Goal: Transaction & Acquisition: Obtain resource

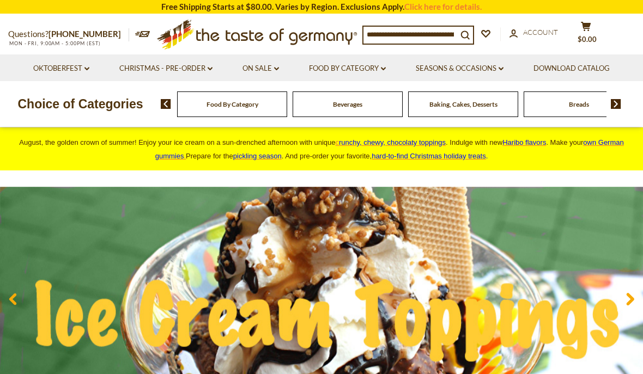
click at [389, 37] on input at bounding box center [411, 34] width 94 height 15
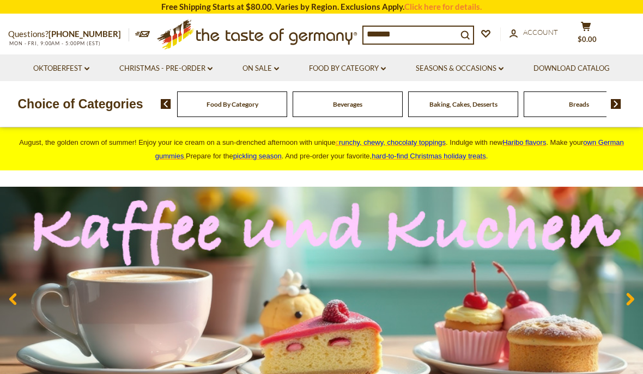
type input "********"
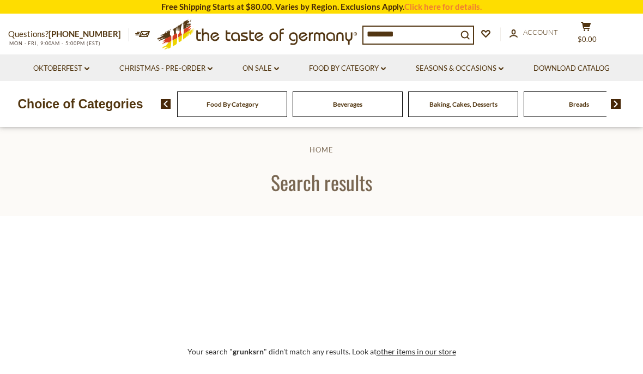
click at [433, 29] on input "********" at bounding box center [411, 34] width 94 height 15
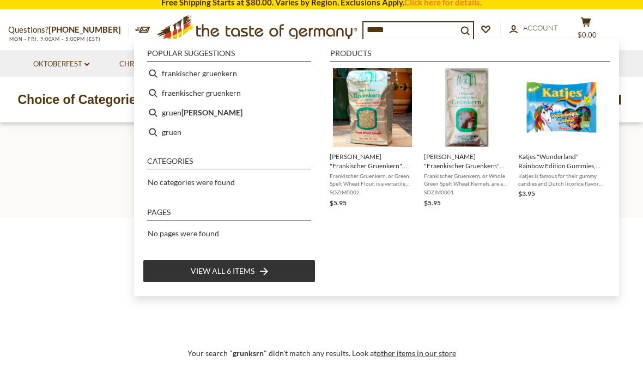
type input "*****"
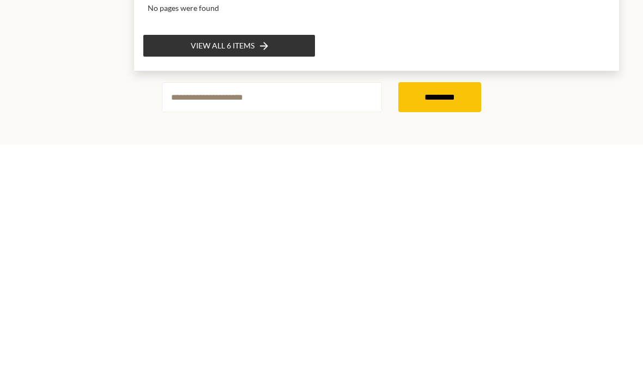
scroll to position [174, 0]
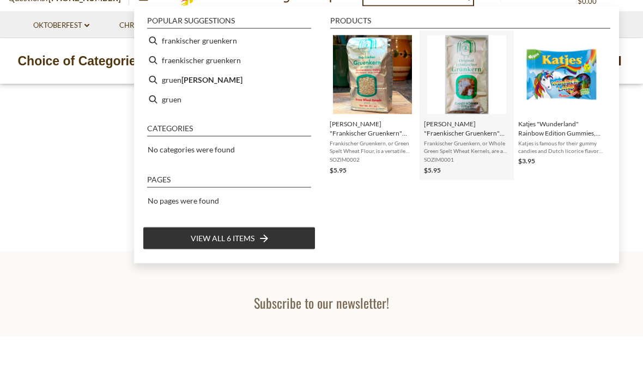
click at [443, 101] on img "Instant Search Results" at bounding box center [466, 111] width 79 height 79
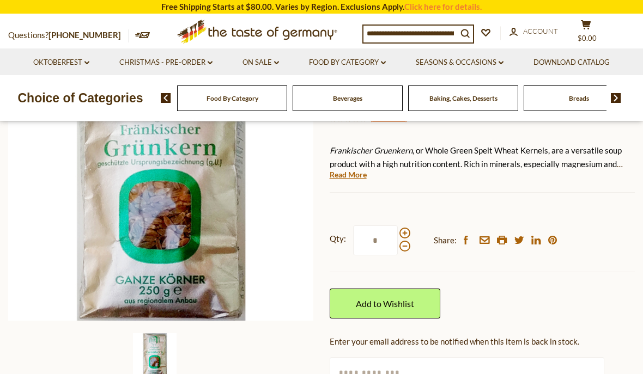
scroll to position [169, 0]
click at [406, 238] on span at bounding box center [404, 232] width 11 height 11
click at [398, 250] on input "*" at bounding box center [375, 240] width 45 height 30
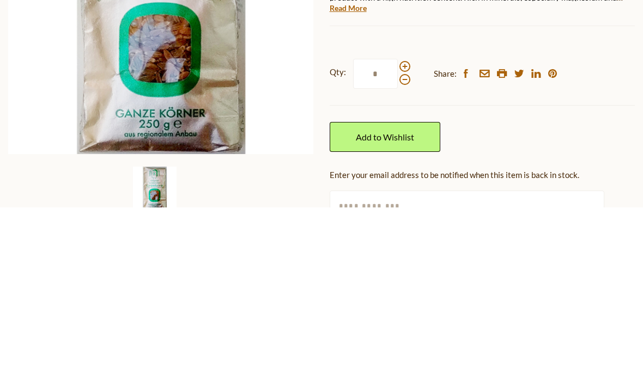
click at [405, 228] on span at bounding box center [404, 233] width 11 height 11
click at [398, 226] on input "*" at bounding box center [375, 241] width 45 height 30
click at [409, 226] on label "Qty: *" at bounding box center [370, 241] width 81 height 30
click at [398, 226] on input "*" at bounding box center [375, 241] width 45 height 30
click at [402, 228] on span at bounding box center [404, 233] width 11 height 11
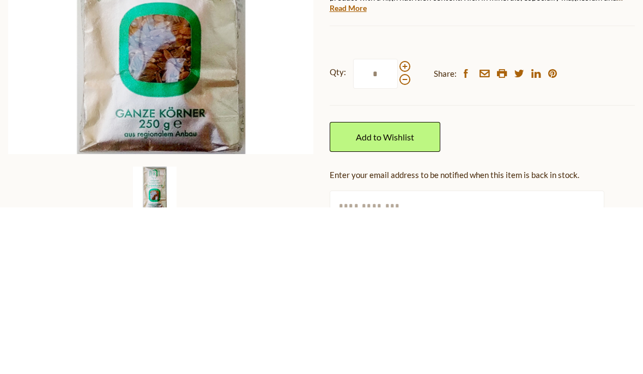
click at [398, 226] on input "*" at bounding box center [375, 241] width 45 height 30
click at [405, 241] on span at bounding box center [404, 246] width 11 height 11
click at [398, 226] on input "*" at bounding box center [375, 241] width 45 height 30
click at [408, 228] on span at bounding box center [404, 233] width 11 height 11
click at [398, 226] on input "*" at bounding box center [375, 241] width 45 height 30
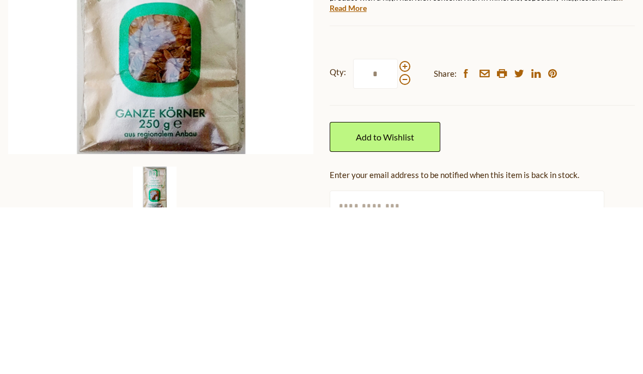
click at [401, 241] on span at bounding box center [404, 246] width 11 height 11
click at [398, 226] on input "*" at bounding box center [375, 241] width 45 height 30
click at [405, 228] on span at bounding box center [404, 233] width 11 height 11
click at [398, 226] on input "*" at bounding box center [375, 241] width 45 height 30
type input "*"
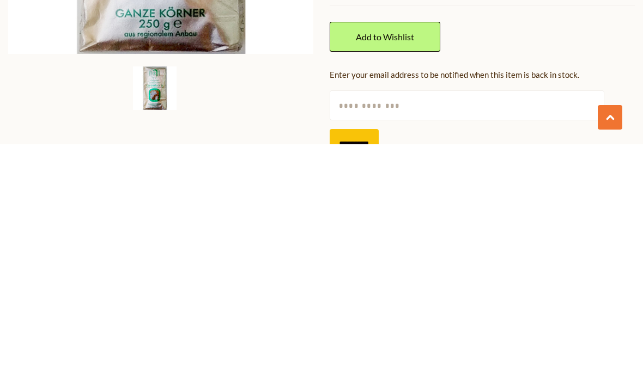
scroll to position [206, 0]
click at [521, 320] on input "text" at bounding box center [467, 335] width 275 height 30
type input "**********"
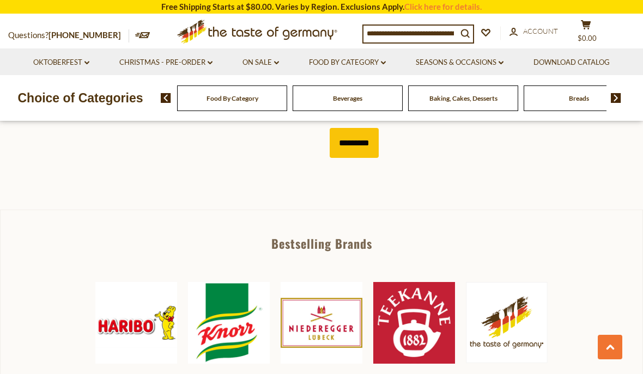
click at [366, 158] on input "*********" at bounding box center [354, 143] width 49 height 30
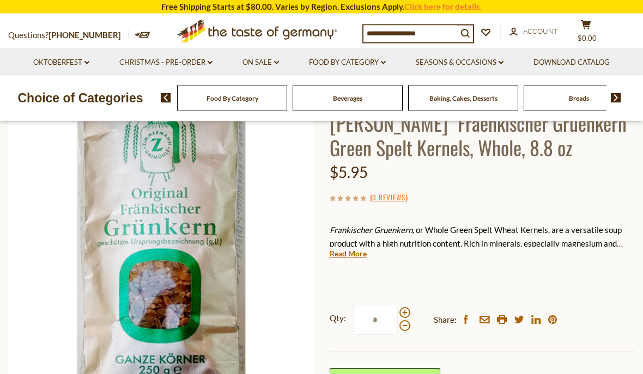
scroll to position [54, 0]
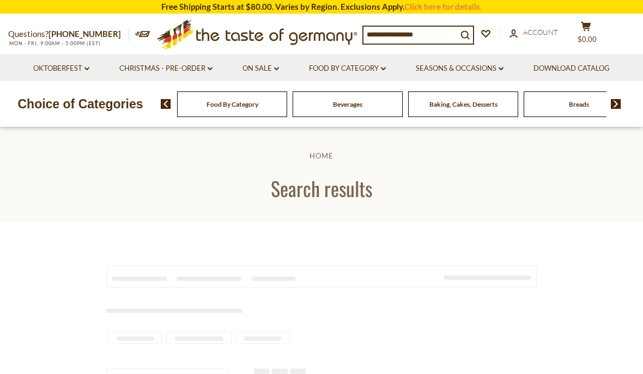
scroll to position [261, 0]
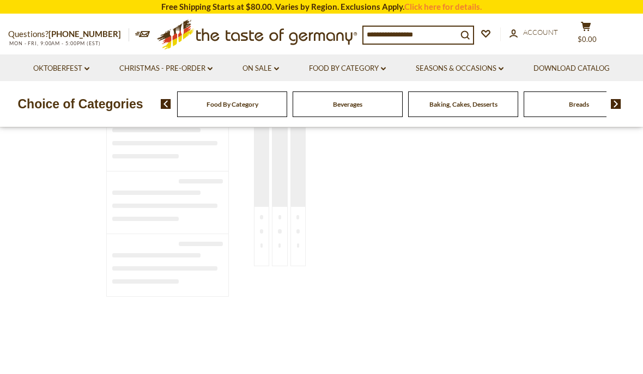
type input "********"
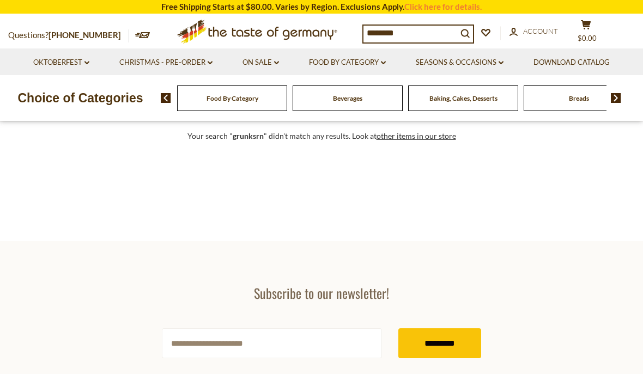
scroll to position [215, 0]
